Goal: Transaction & Acquisition: Purchase product/service

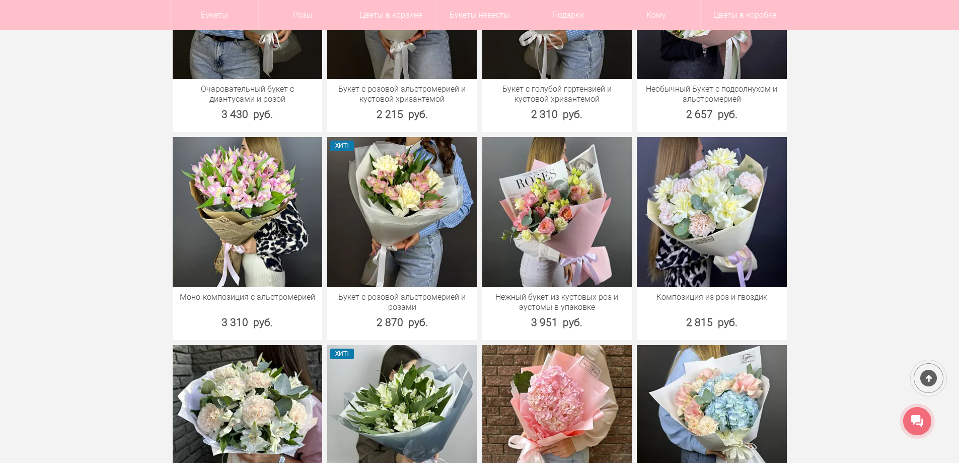
scroll to position [1108, 0]
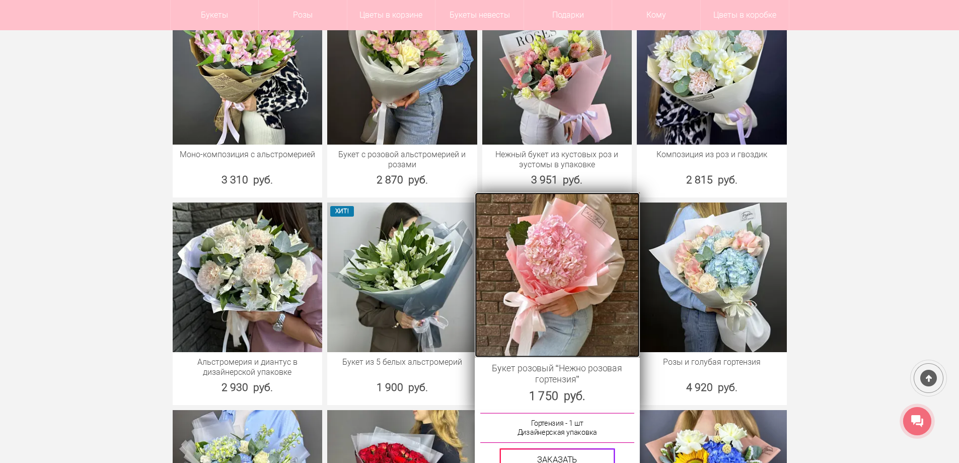
click at [529, 262] on img at bounding box center [557, 274] width 165 height 165
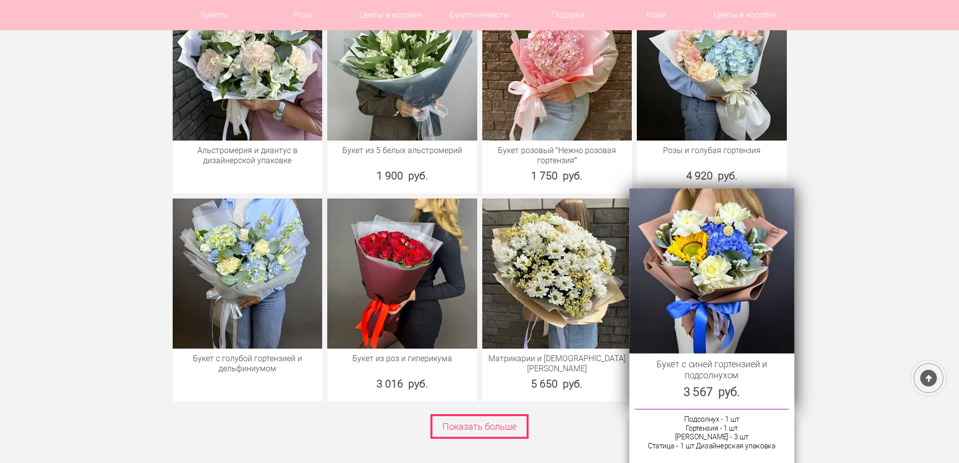
scroll to position [1329, 0]
